Goal: Transaction & Acquisition: Download file/media

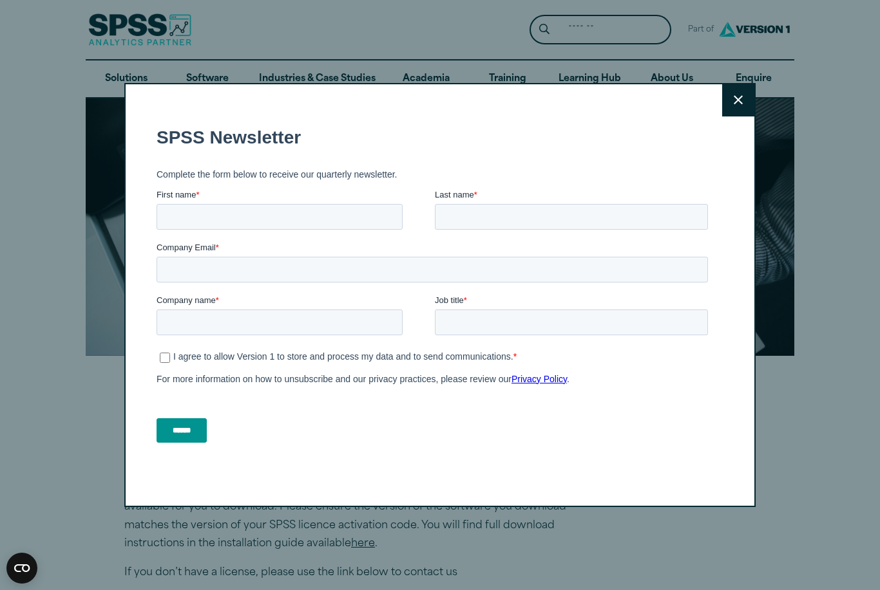
click at [78, 415] on div "Close" at bounding box center [440, 295] width 880 height 590
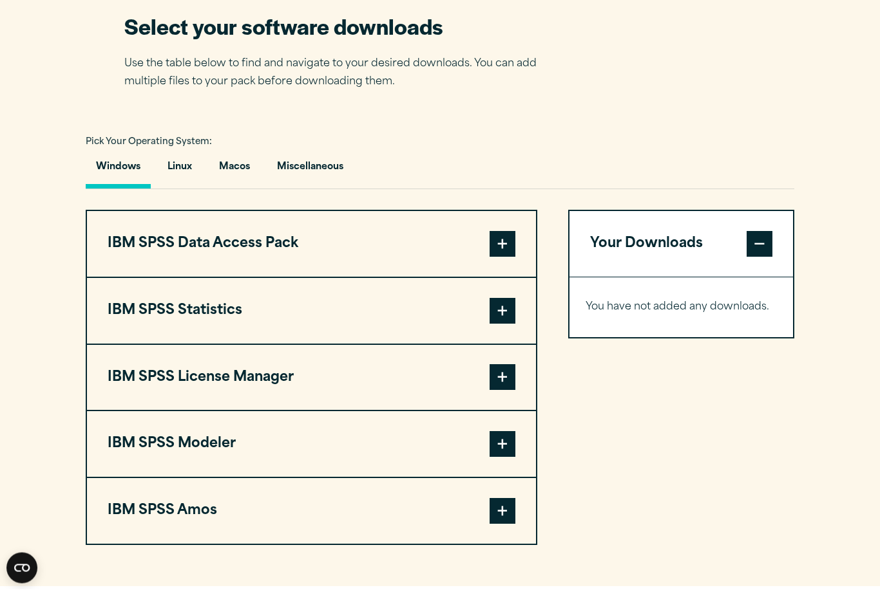
scroll to position [833, 0]
click at [243, 171] on button "Macos" at bounding box center [235, 170] width 52 height 37
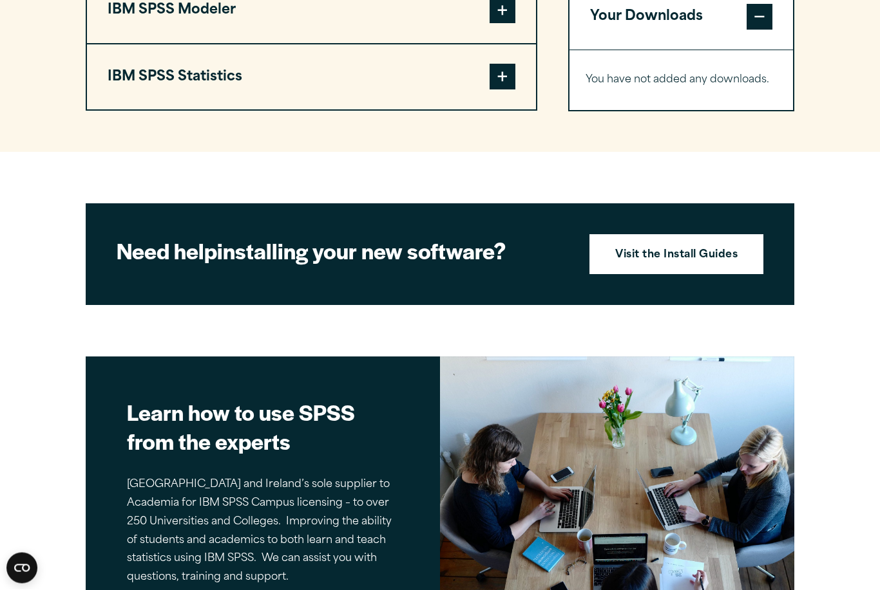
scroll to position [1124, 0]
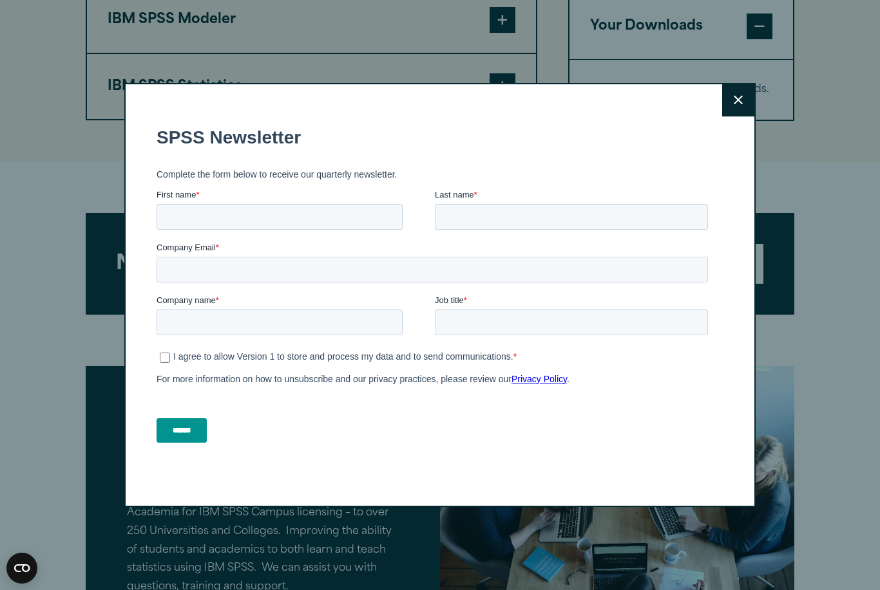
click at [742, 106] on button "Close" at bounding box center [738, 100] width 32 height 32
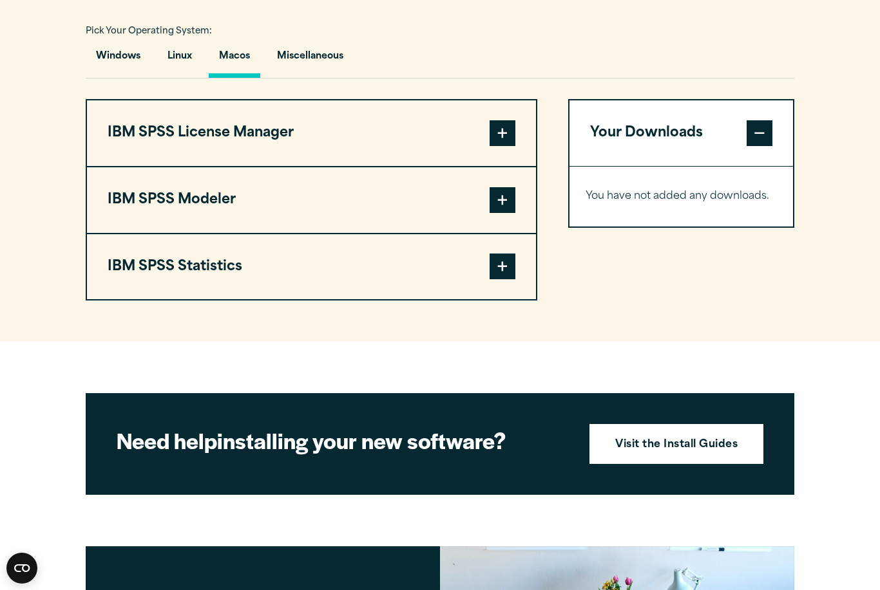
scroll to position [934, 0]
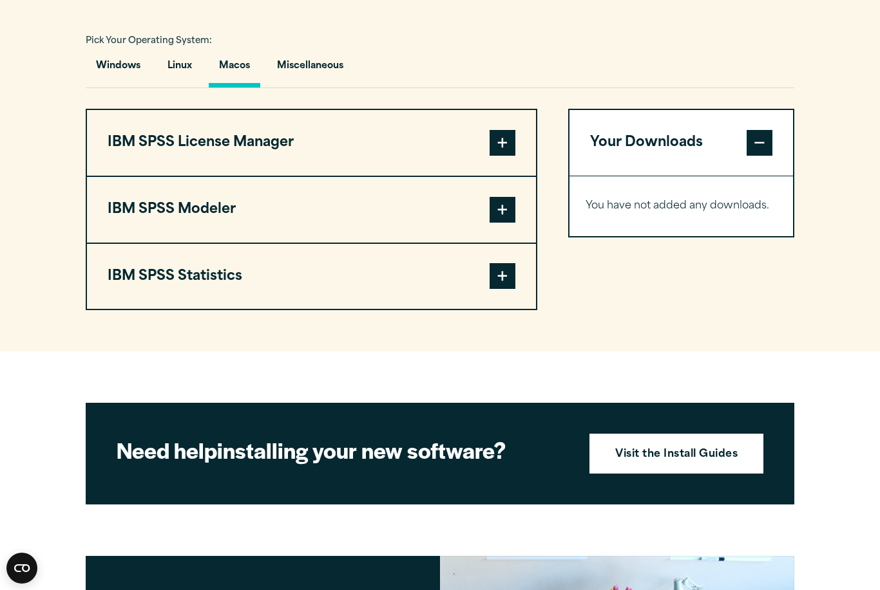
click at [354, 153] on button "IBM SPSS License Manager" at bounding box center [311, 143] width 449 height 66
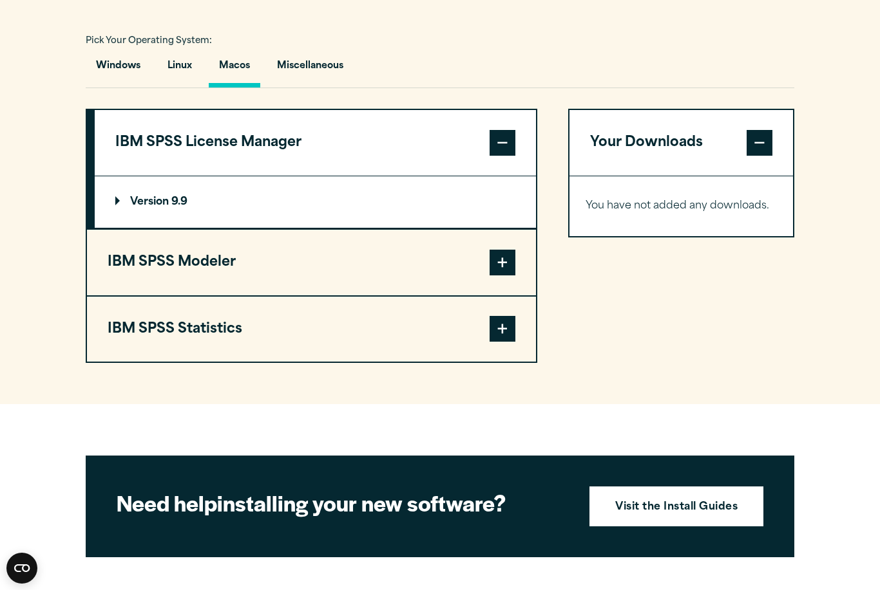
click at [322, 148] on button "IBM SPSS License Manager" at bounding box center [315, 143] width 441 height 66
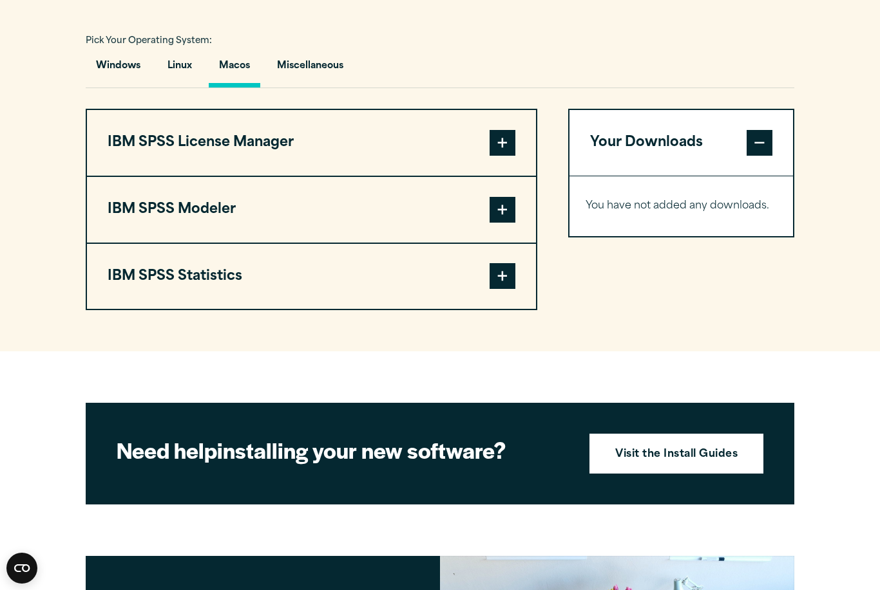
click at [504, 283] on span at bounding box center [502, 276] width 26 height 26
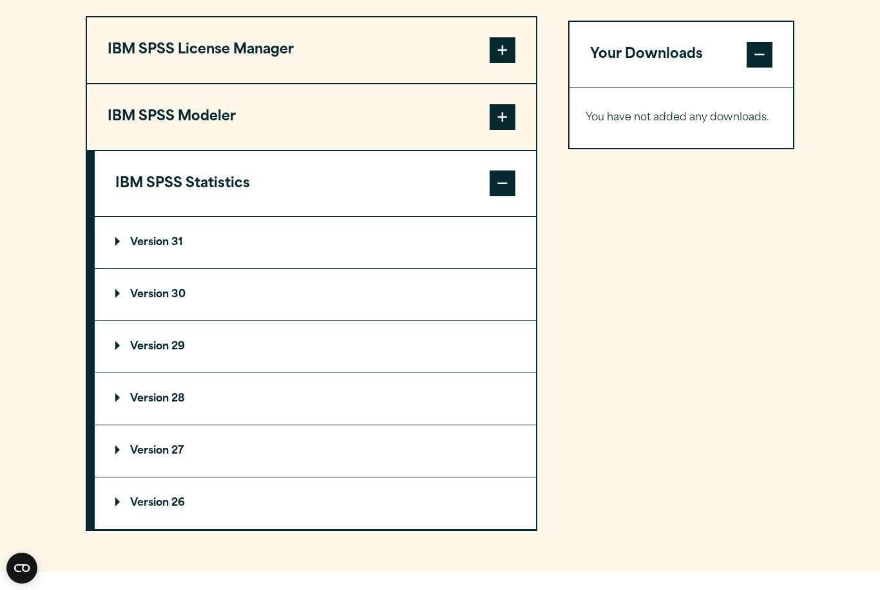
scroll to position [1028, 0]
click at [153, 247] on p "Version 31" at bounding box center [149, 242] width 68 height 10
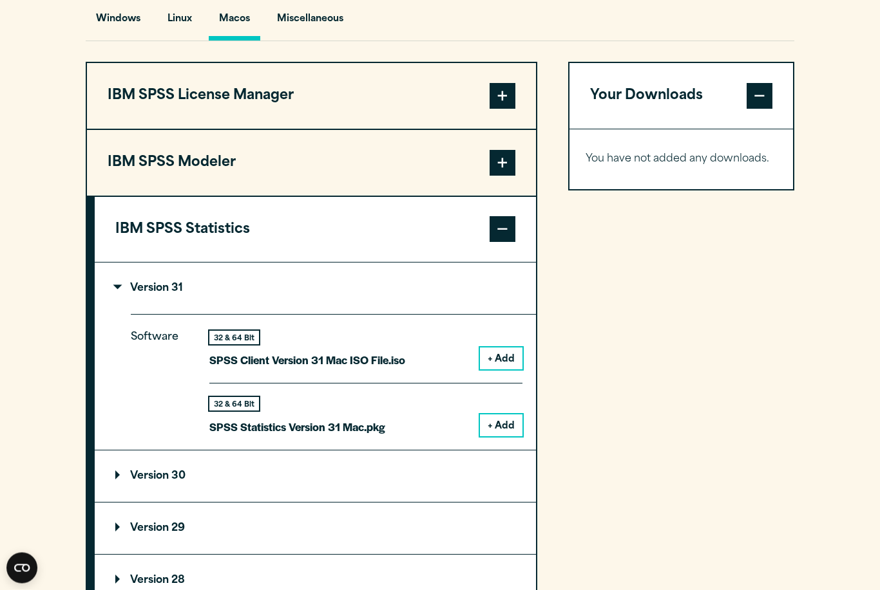
scroll to position [981, 0]
click at [512, 425] on button "+ Add" at bounding box center [501, 426] width 42 height 22
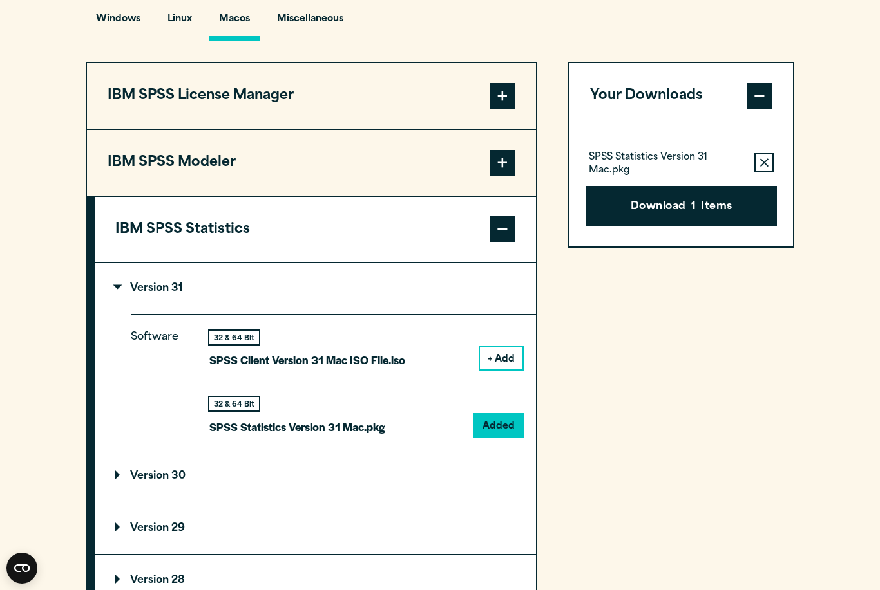
scroll to position [970, 0]
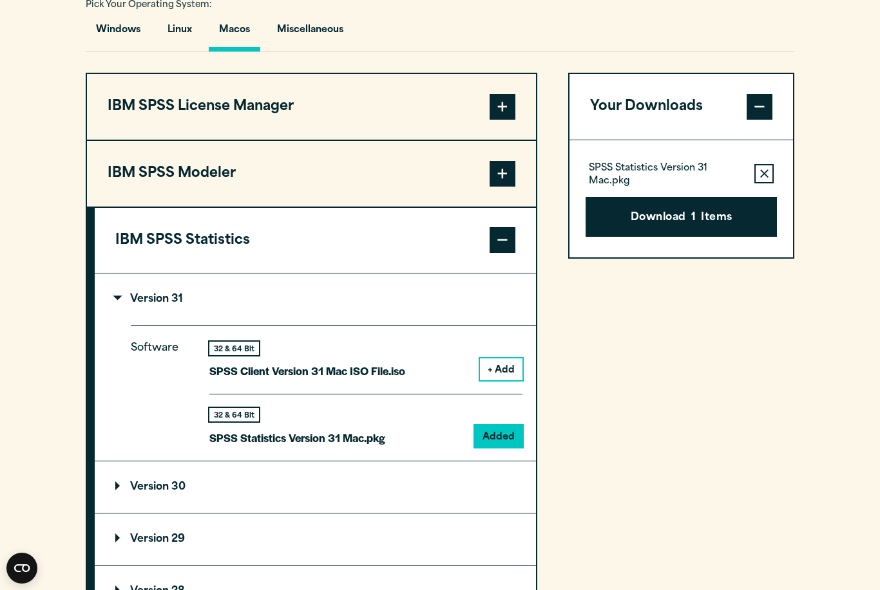
click at [507, 370] on button "+ Add" at bounding box center [501, 370] width 42 height 22
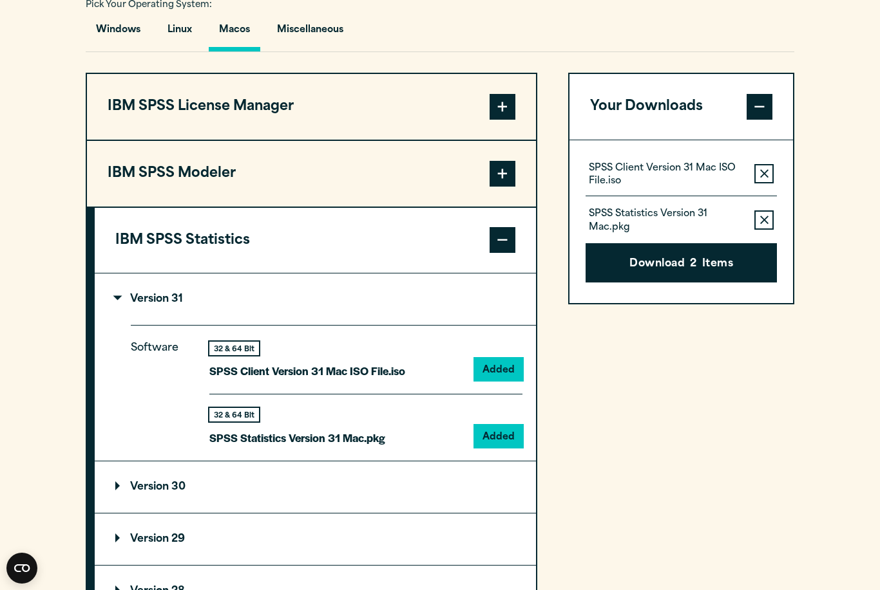
click at [755, 110] on span at bounding box center [759, 107] width 26 height 26
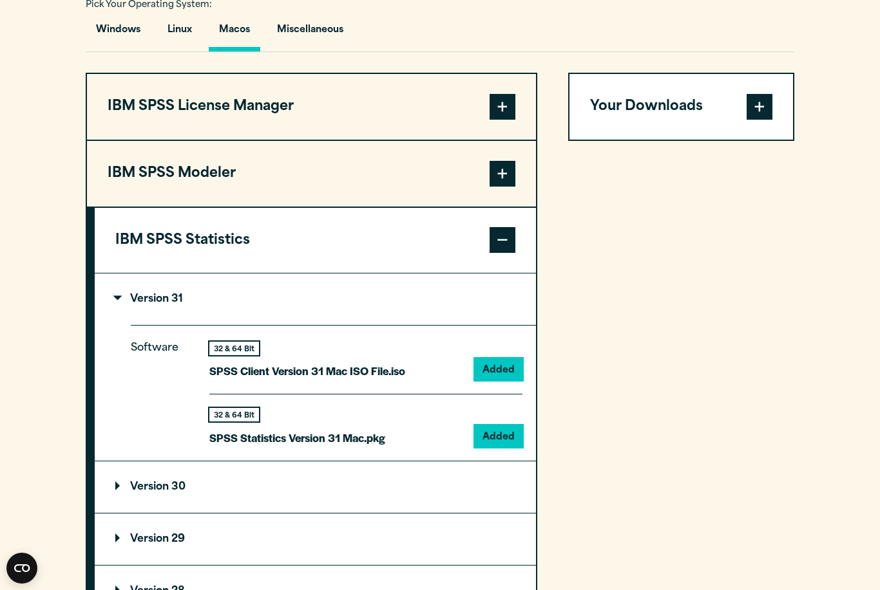
click at [495, 236] on span at bounding box center [502, 240] width 26 height 26
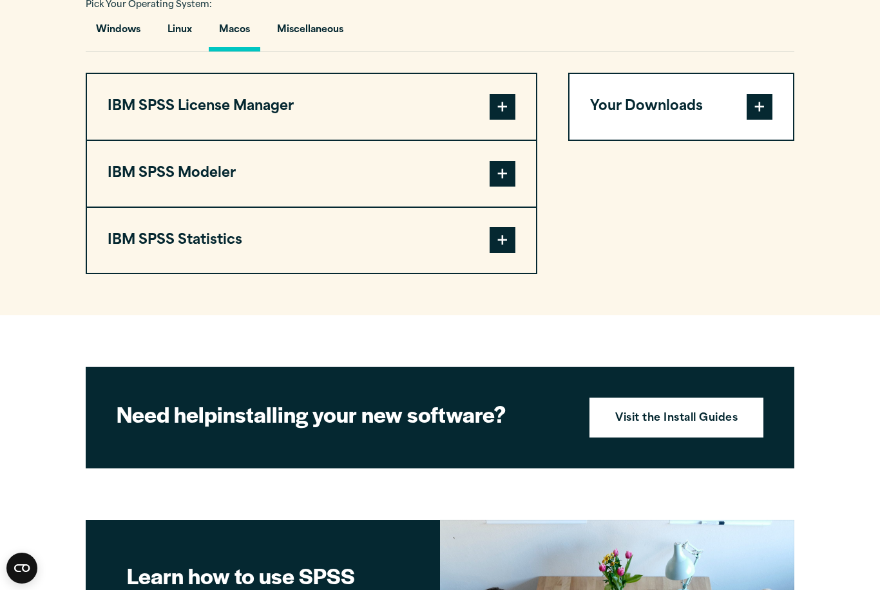
click at [505, 239] on span at bounding box center [502, 240] width 26 height 26
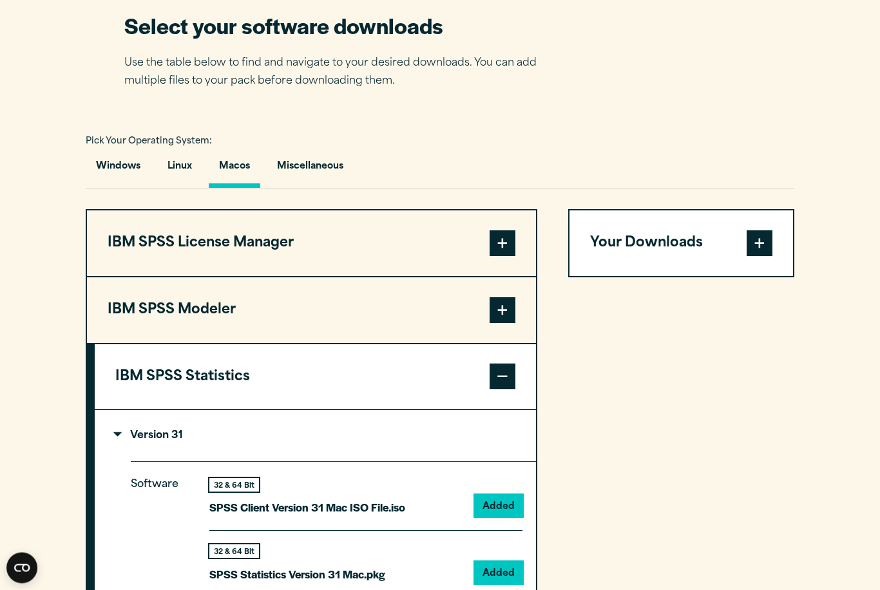
scroll to position [811, 0]
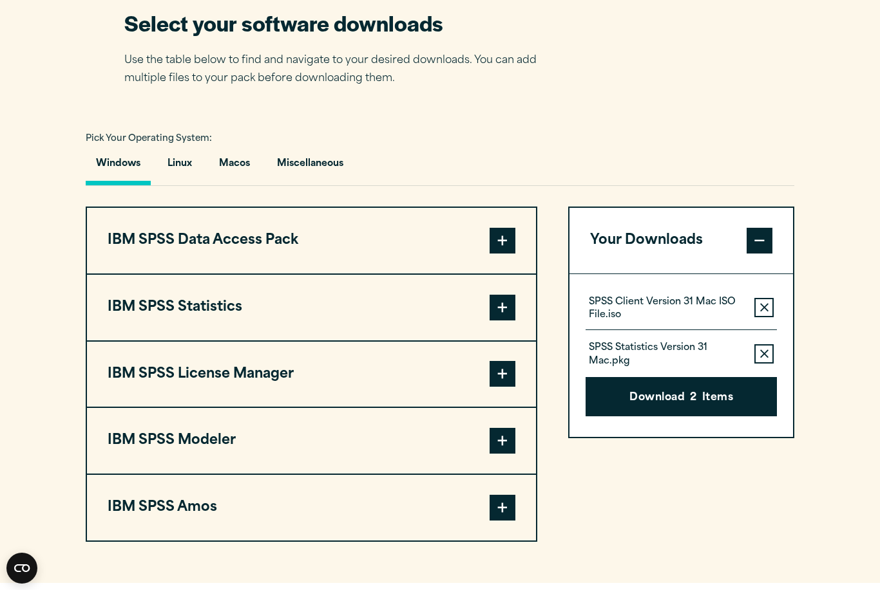
scroll to position [835, 0]
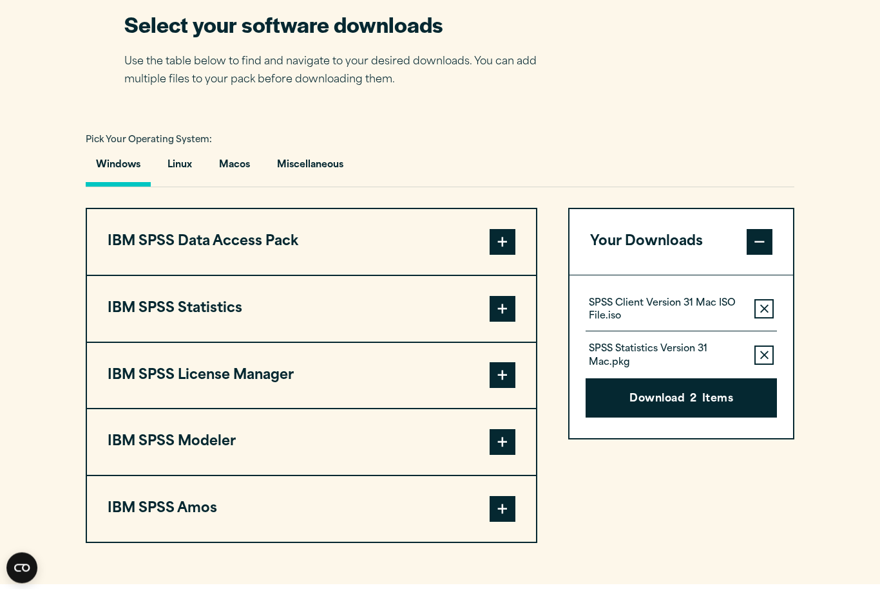
click at [502, 307] on span at bounding box center [502, 310] width 26 height 26
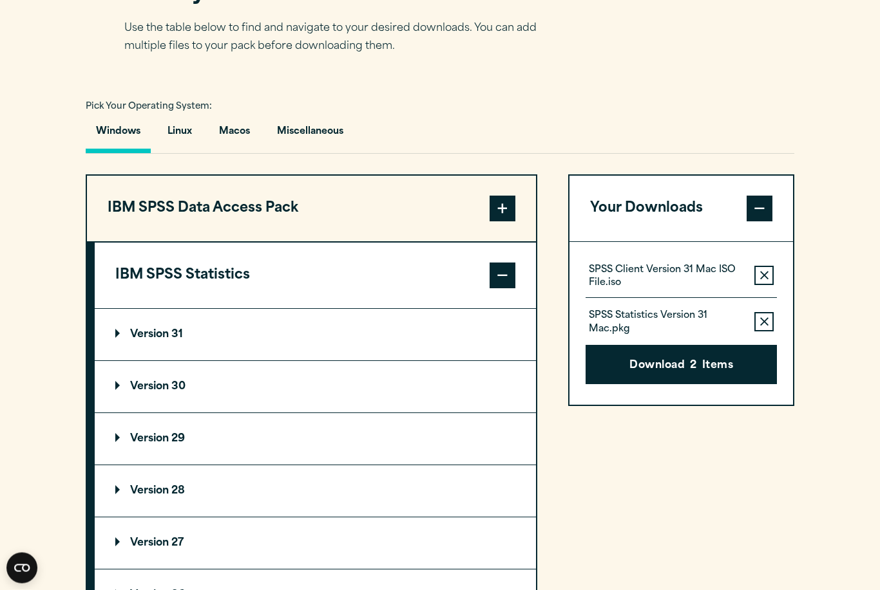
click at [288, 341] on summary "Version 31" at bounding box center [315, 336] width 441 height 52
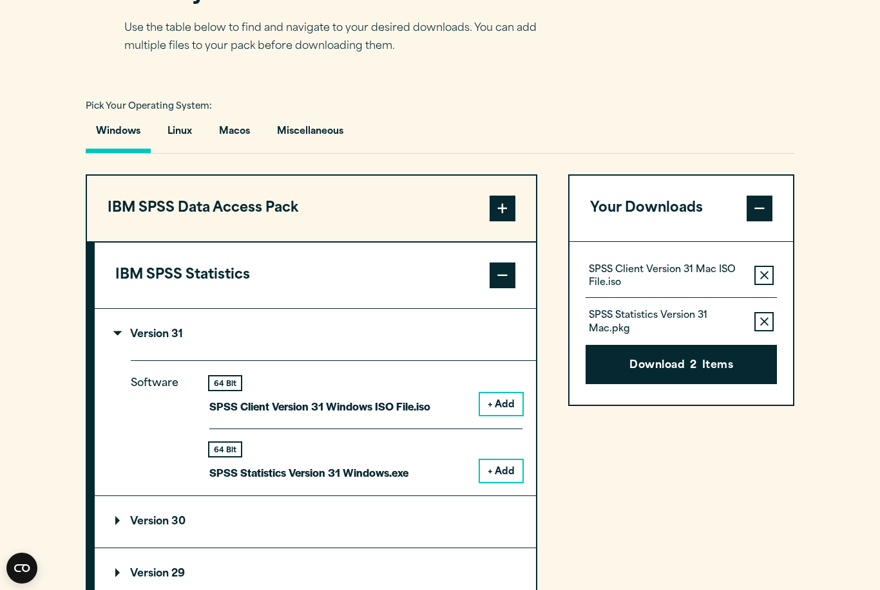
click at [439, 272] on button "IBM SPSS Statistics" at bounding box center [315, 276] width 441 height 66
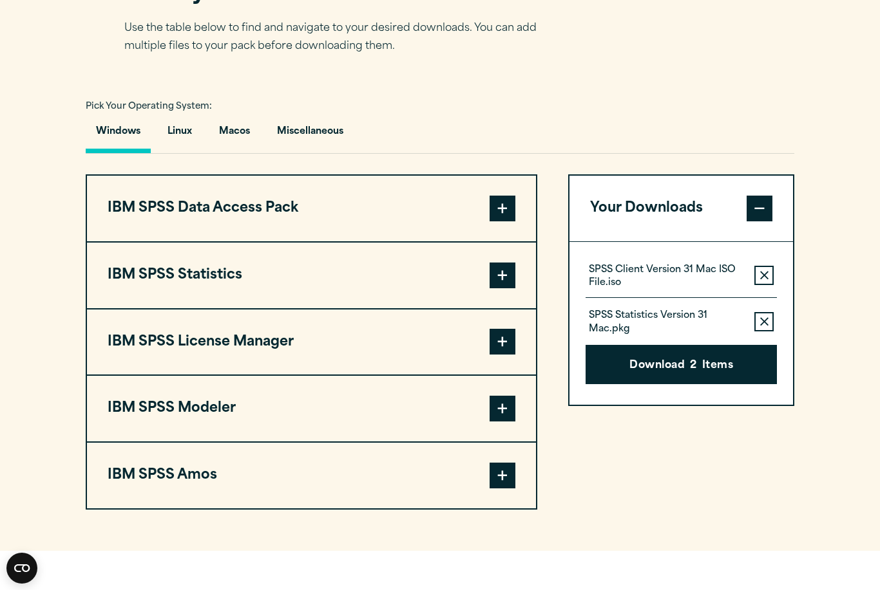
click at [330, 296] on button "IBM SPSS Statistics" at bounding box center [311, 276] width 449 height 66
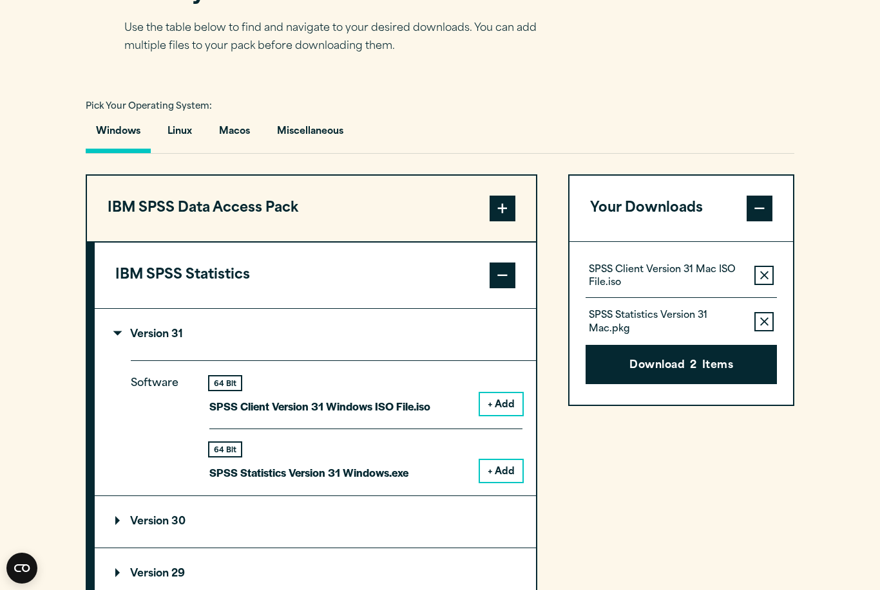
click at [754, 328] on button "Remove this item from your software download list" at bounding box center [763, 321] width 19 height 19
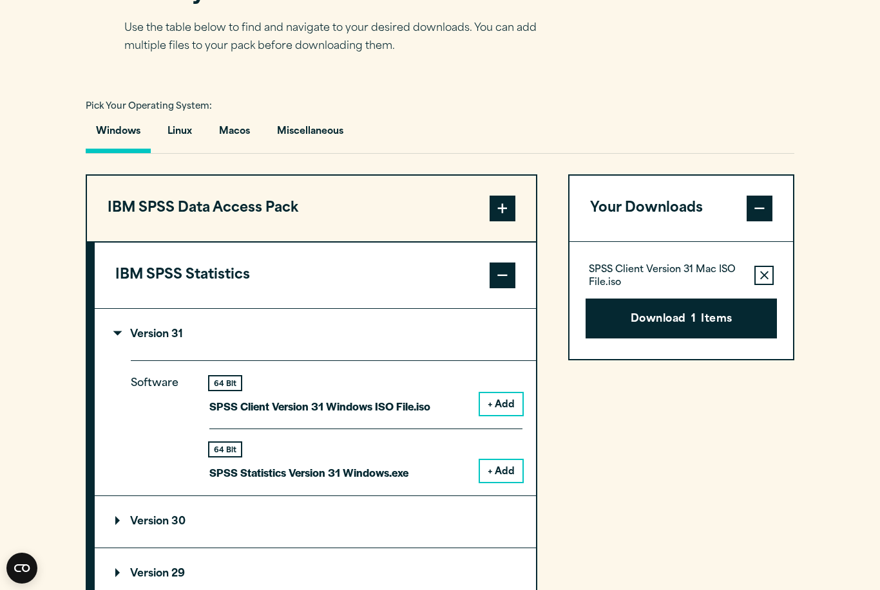
click at [759, 273] on button "Remove this item from your software download list" at bounding box center [763, 275] width 19 height 19
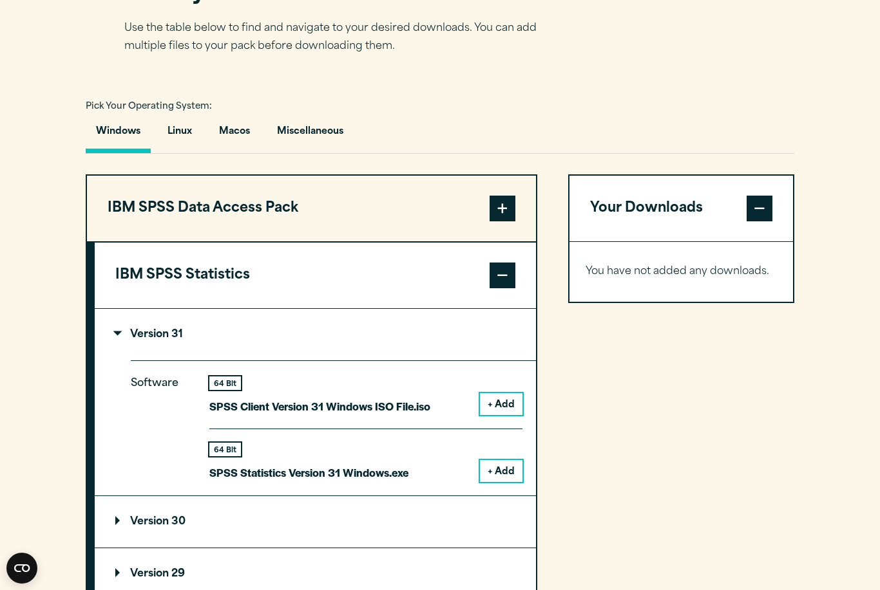
click at [718, 359] on div "Your Downloads You have not added any downloads. Download 0 Items" at bounding box center [681, 566] width 226 height 784
click at [354, 267] on button "IBM SPSS Statistics" at bounding box center [315, 276] width 441 height 66
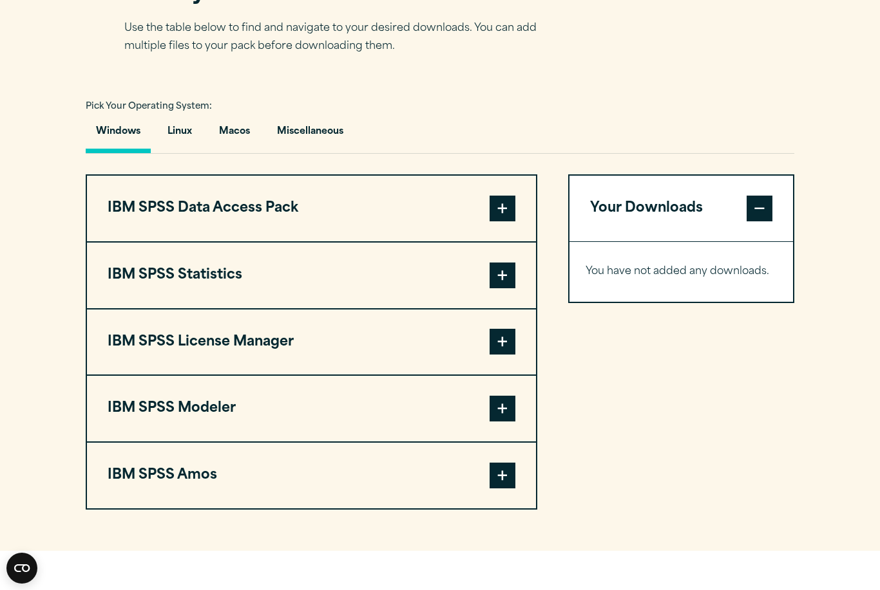
click at [306, 283] on button "IBM SPSS Statistics" at bounding box center [311, 276] width 449 height 66
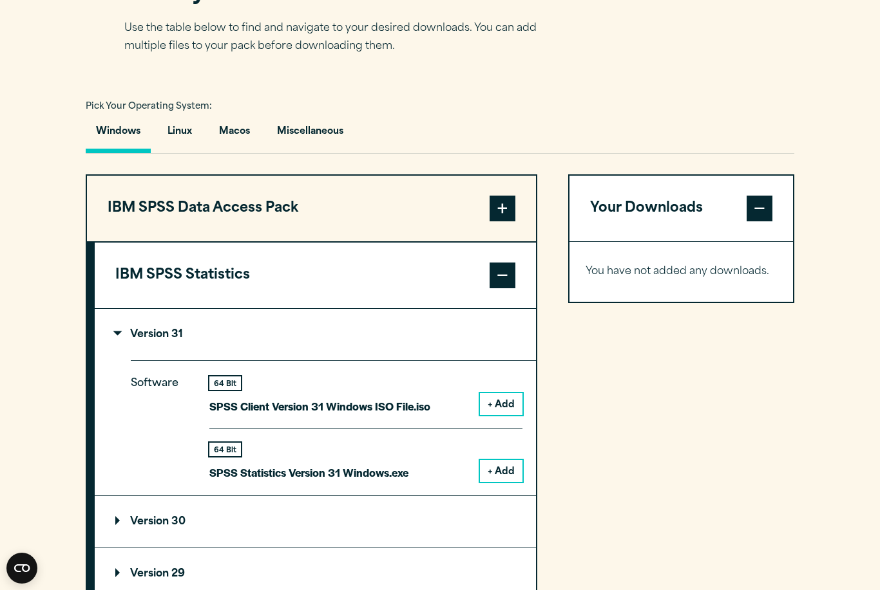
click at [239, 137] on button "Macos" at bounding box center [235, 135] width 52 height 37
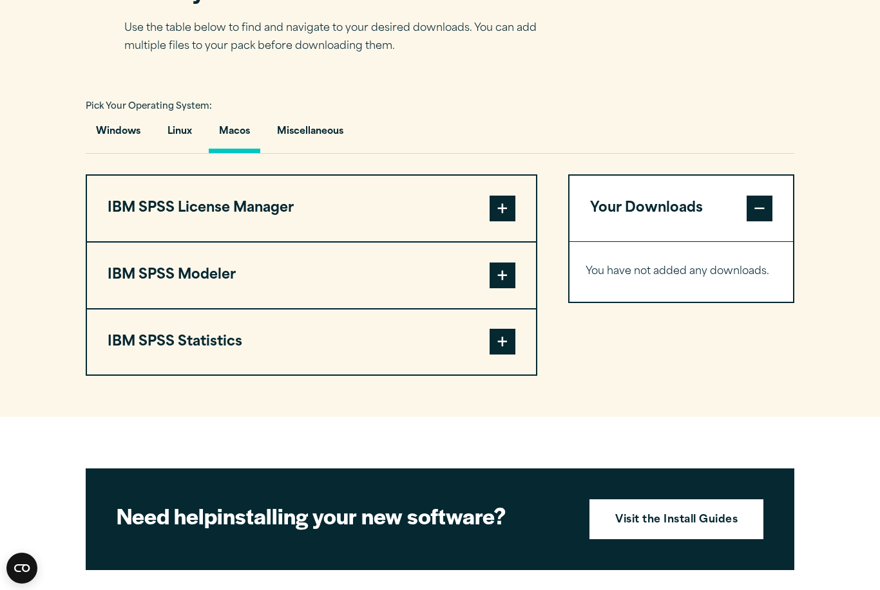
click at [504, 348] on span at bounding box center [502, 342] width 26 height 26
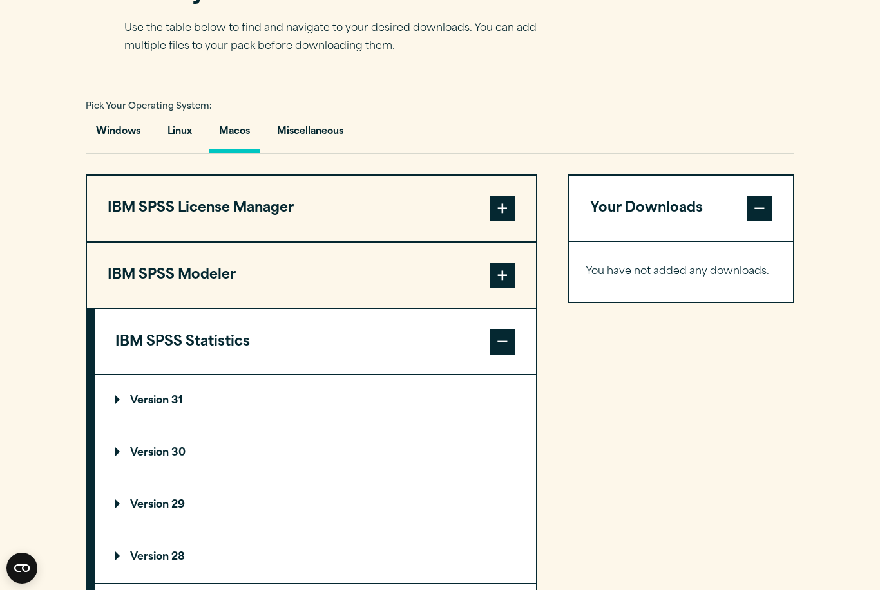
click at [285, 400] on summary "Version 31" at bounding box center [315, 401] width 441 height 52
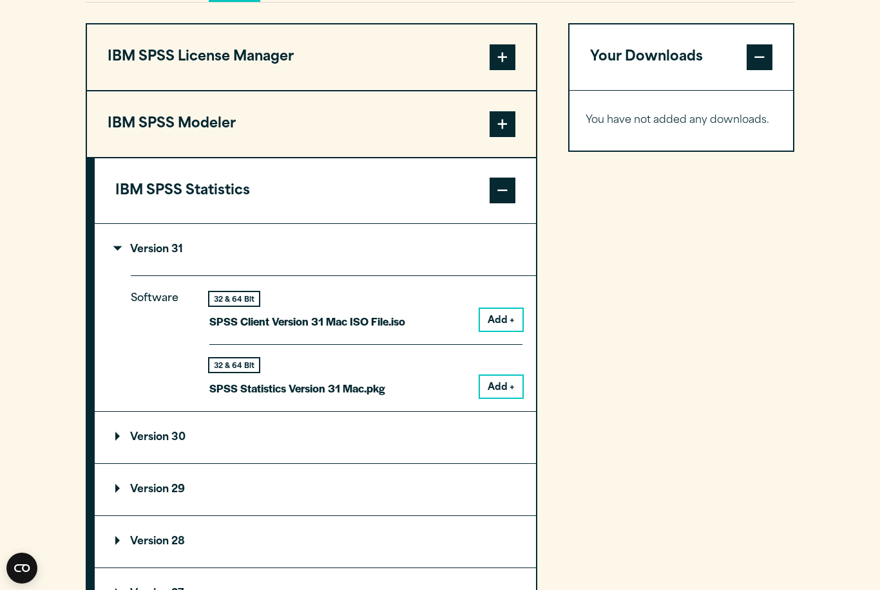
scroll to position [1032, 0]
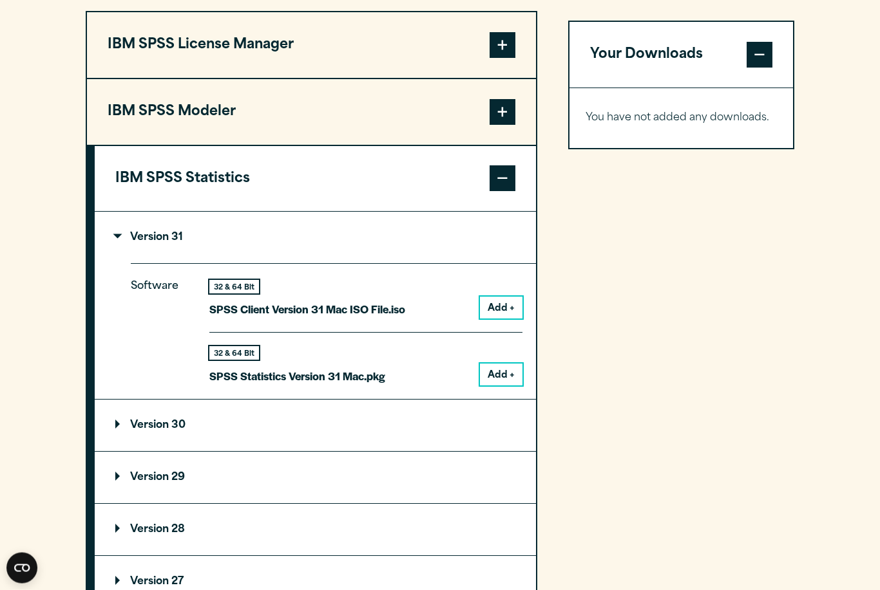
click at [493, 302] on button "Add +" at bounding box center [501, 308] width 42 height 22
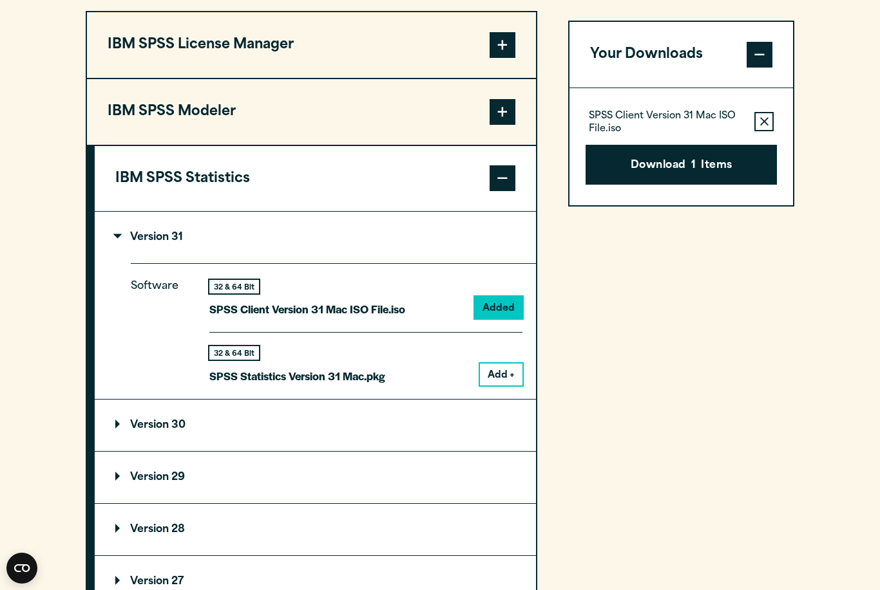
click at [713, 167] on button "Download 1 Items" at bounding box center [680, 165] width 191 height 40
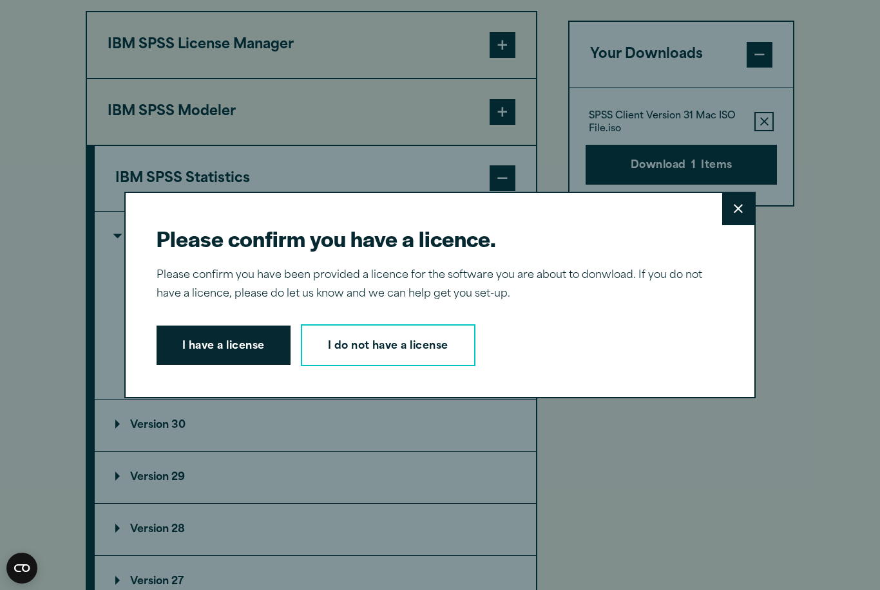
click at [242, 354] on button "I have a license" at bounding box center [223, 346] width 134 height 40
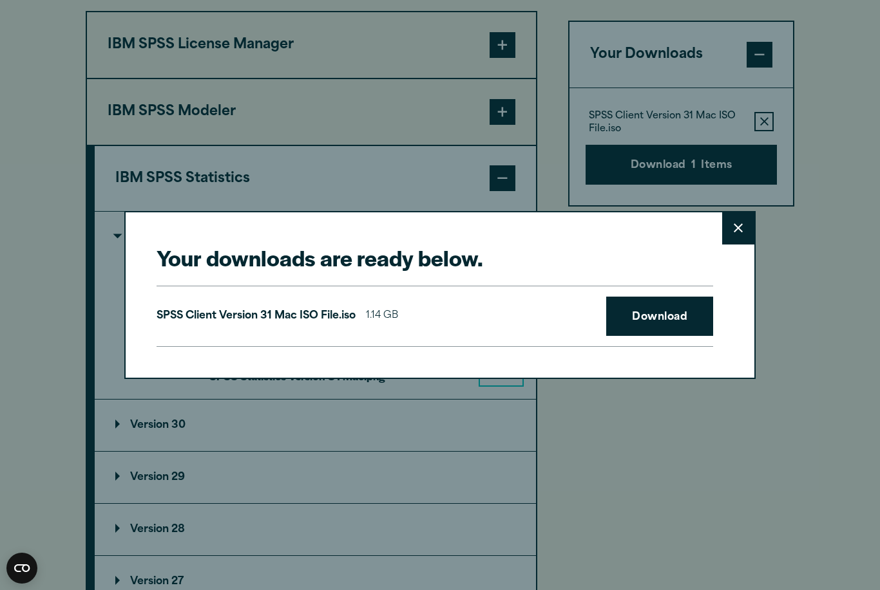
click at [657, 328] on link "Download" at bounding box center [659, 317] width 107 height 40
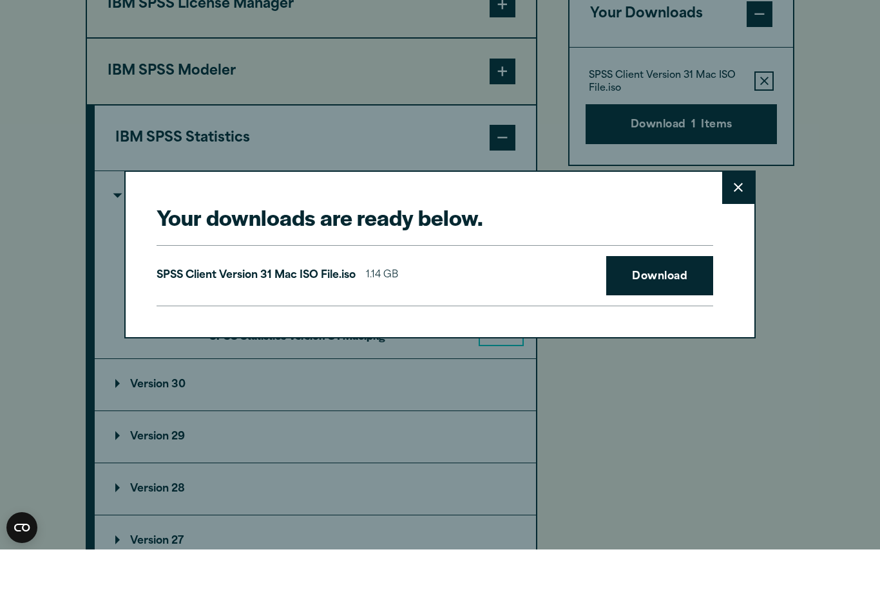
scroll to position [1073, 0]
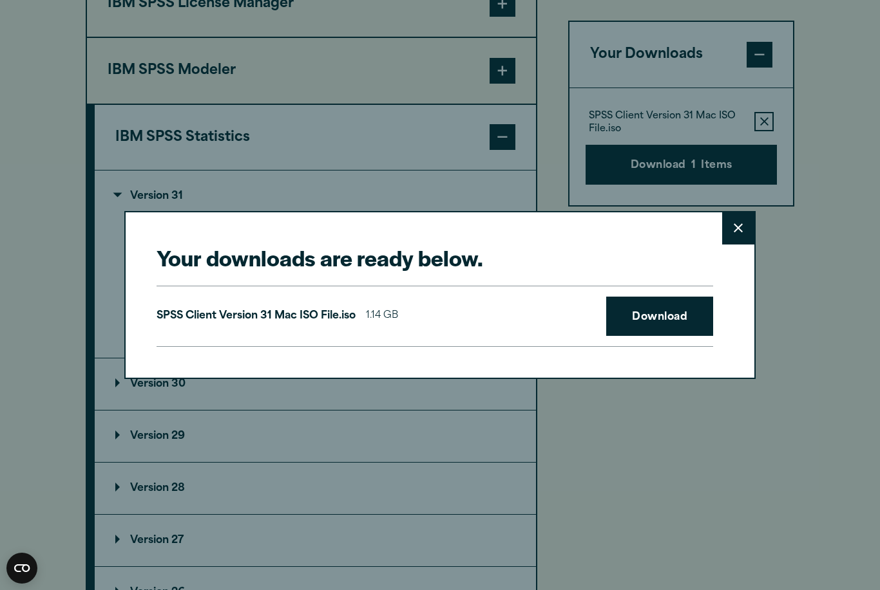
click at [652, 319] on link "Download" at bounding box center [659, 317] width 107 height 40
click at [678, 321] on link "Download" at bounding box center [659, 317] width 107 height 40
click at [668, 313] on link "Download" at bounding box center [659, 317] width 107 height 40
click at [662, 323] on link "Download" at bounding box center [659, 317] width 107 height 40
